Goal: Find specific page/section: Find specific page/section

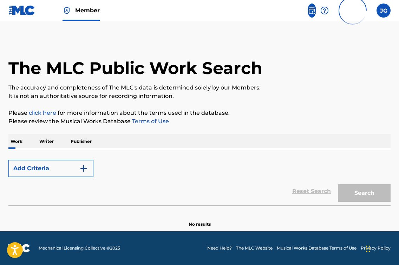
click at [51, 142] on p "Writer" at bounding box center [46, 141] width 19 height 15
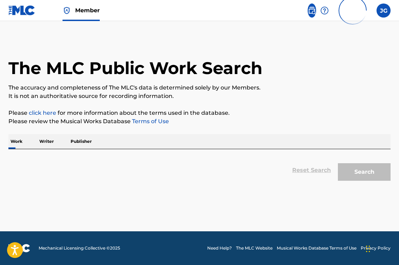
click at [20, 144] on p "Work" at bounding box center [16, 141] width 16 height 15
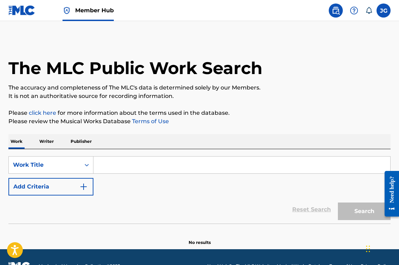
click at [148, 156] on div "SearchWithCriteria948e4458-8abd-4149-866e-a3f3578370fb Work Title Add Criteria …" at bounding box center [199, 186] width 382 height 74
click at [140, 162] on input "Search Form" at bounding box center [241, 165] width 297 height 17
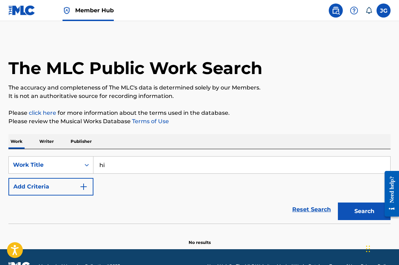
type input "hi"
click at [364, 211] on button "Search" at bounding box center [364, 212] width 53 height 18
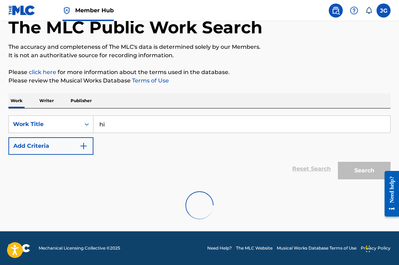
scroll to position [41, 0]
click at [199, 4] on nav "Member Hub JG JG JUSTIN GOLDMAN jg@4thaveprojects.com Notification Preferences …" at bounding box center [199, 10] width 399 height 21
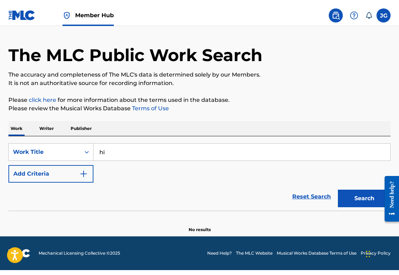
scroll to position [8, 0]
